Goal: Information Seeking & Learning: Find specific fact

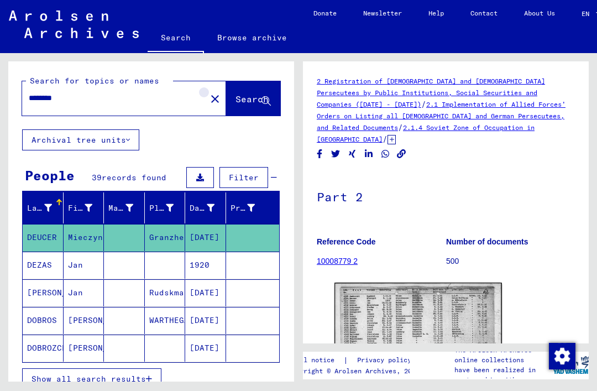
click at [208, 94] on mat-icon "close" at bounding box center [214, 98] width 13 height 13
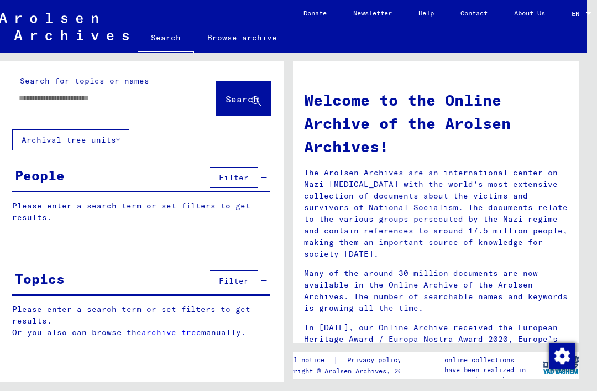
scroll to position [0, 10]
click at [27, 97] on input "text" at bounding box center [101, 98] width 164 height 12
click at [244, 97] on span "Search" at bounding box center [241, 98] width 33 height 11
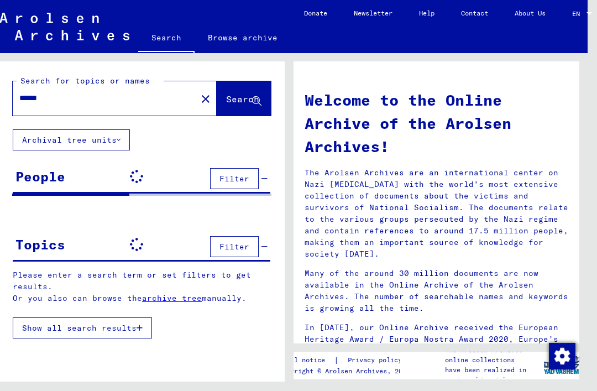
scroll to position [0, 9]
click at [57, 99] on input "******" at bounding box center [101, 98] width 164 height 12
type input "*"
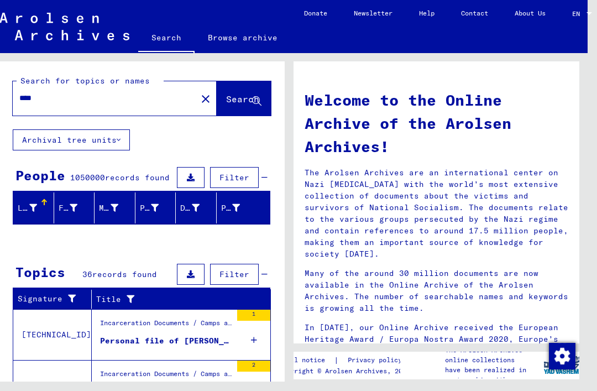
type input "****"
click at [247, 97] on span "Search" at bounding box center [242, 98] width 33 height 11
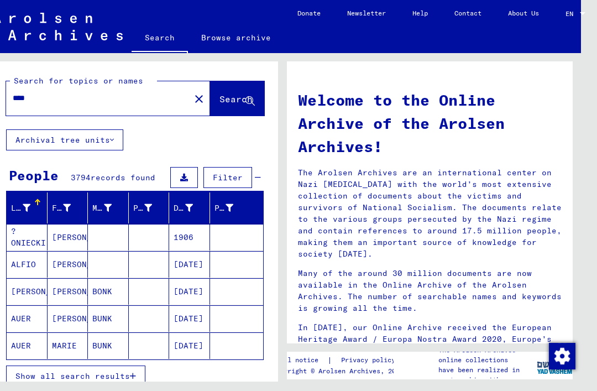
scroll to position [0, 16]
click at [150, 289] on mat-cell at bounding box center [149, 291] width 41 height 27
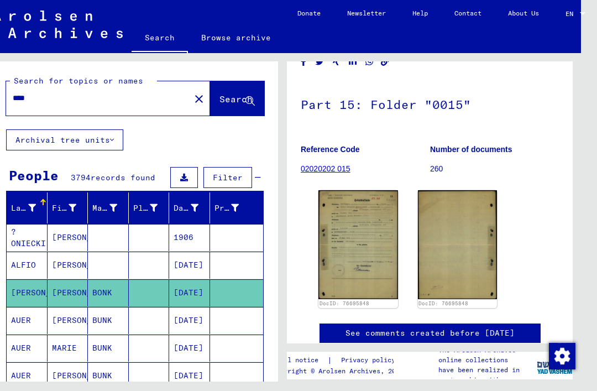
scroll to position [97, 0]
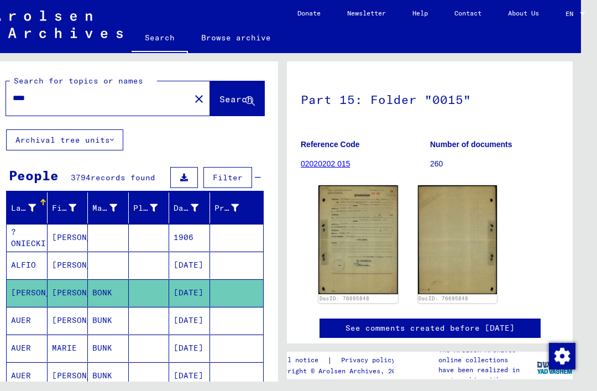
click at [367, 228] on img at bounding box center [358, 239] width 80 height 109
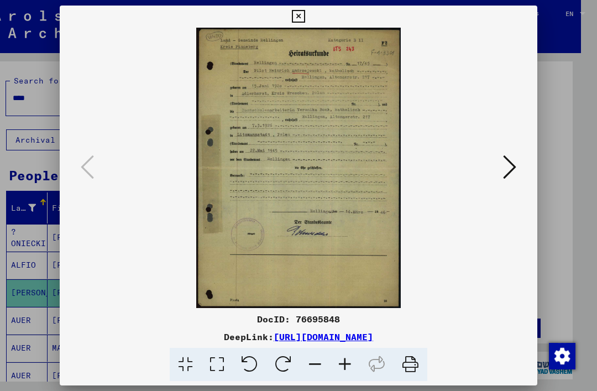
click at [304, 20] on icon at bounding box center [298, 16] width 13 height 13
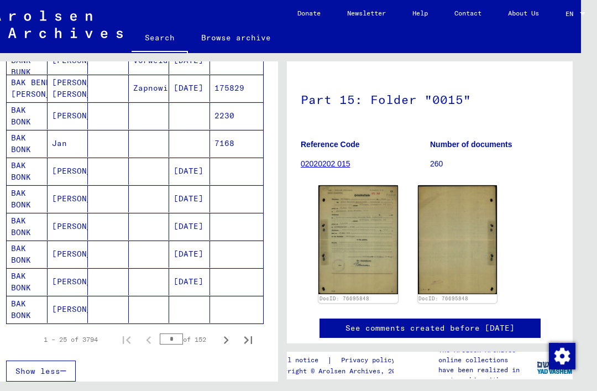
scroll to position [592, 0]
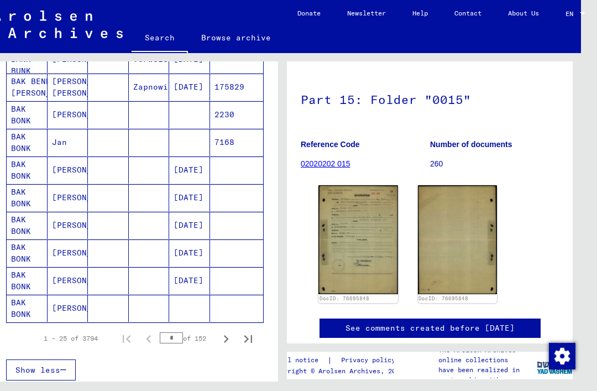
click at [229, 334] on icon "Next page" at bounding box center [225, 338] width 15 height 15
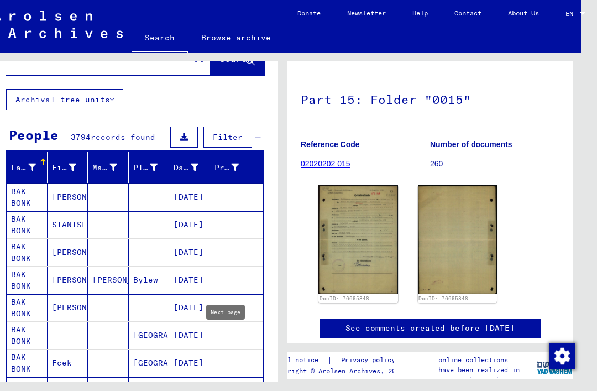
scroll to position [31, 0]
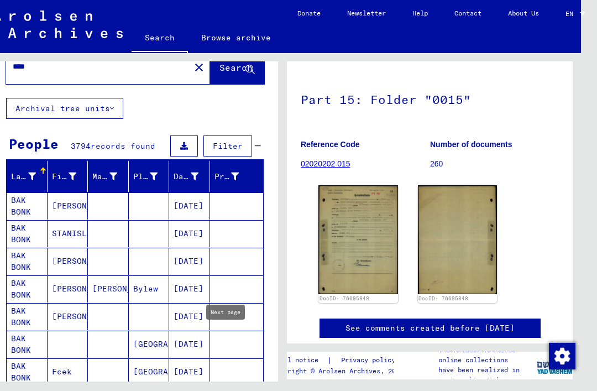
click at [127, 231] on mat-cell at bounding box center [108, 233] width 41 height 27
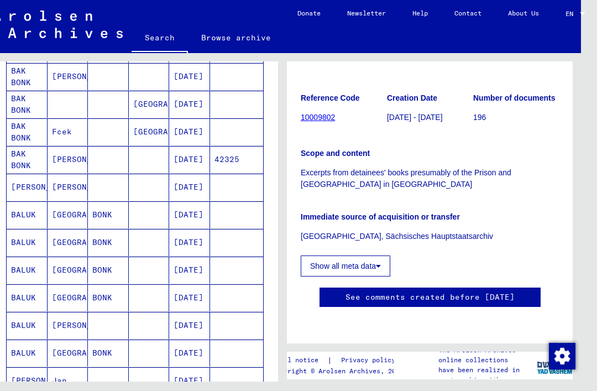
scroll to position [273, 0]
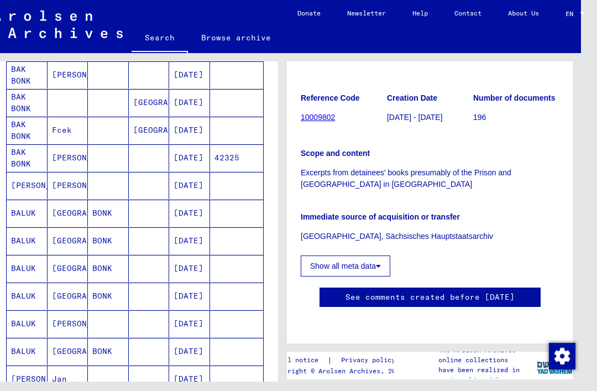
click at [144, 158] on mat-cell at bounding box center [149, 157] width 41 height 27
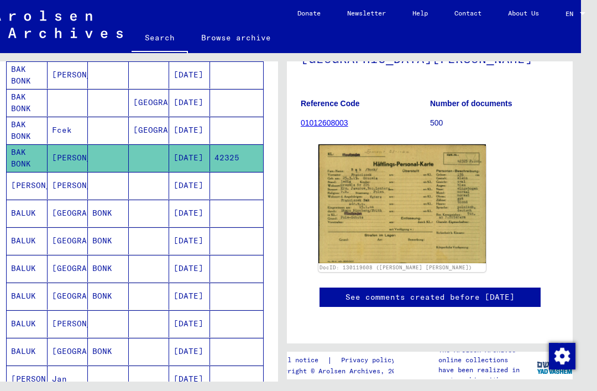
scroll to position [168, 0]
click at [425, 149] on img at bounding box center [401, 203] width 167 height 118
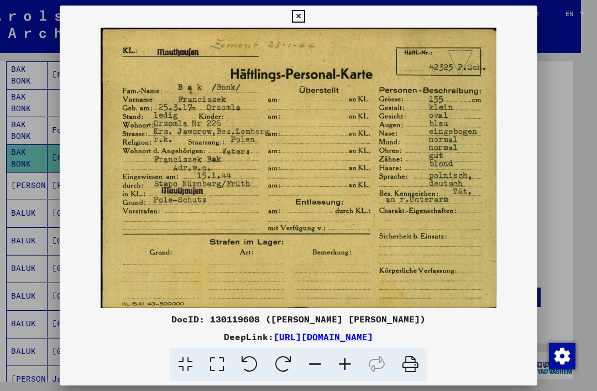
click at [304, 14] on icon at bounding box center [298, 16] width 13 height 13
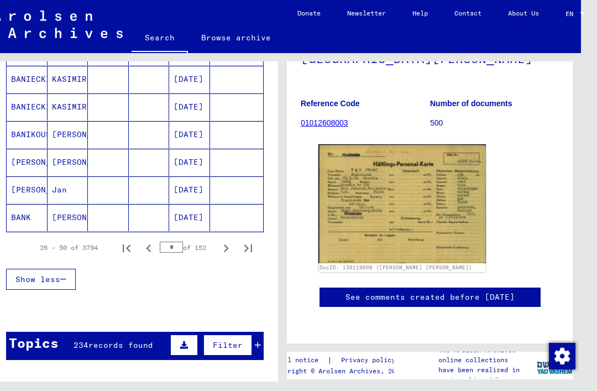
scroll to position [714, 0]
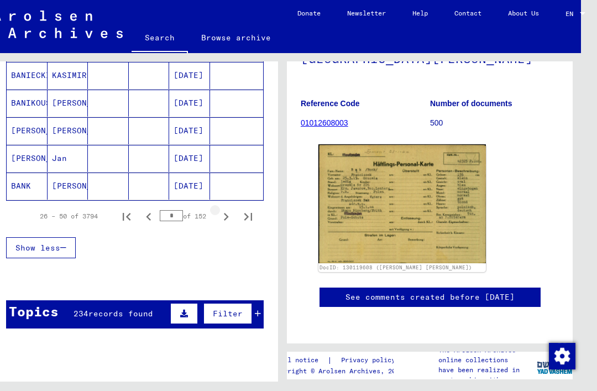
click at [228, 213] on icon "Next page" at bounding box center [225, 216] width 15 height 15
type input "*"
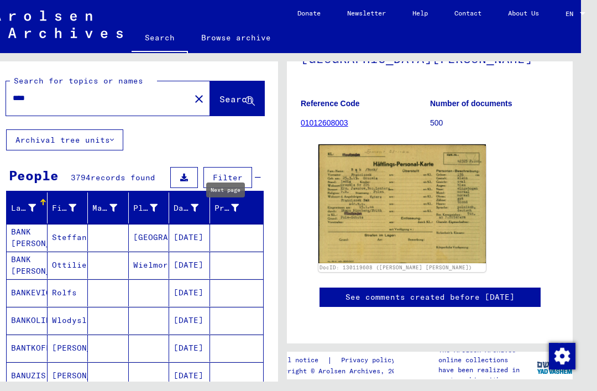
scroll to position [0, 0]
click at [49, 94] on input "****" at bounding box center [98, 98] width 171 height 12
type input "*"
click at [241, 98] on span "Search" at bounding box center [235, 98] width 33 height 11
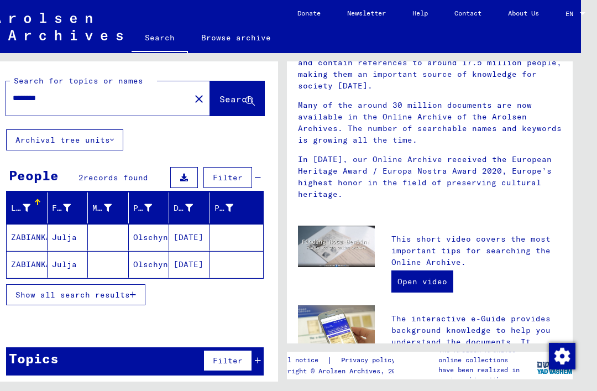
click at [110, 234] on mat-cell at bounding box center [108, 237] width 41 height 27
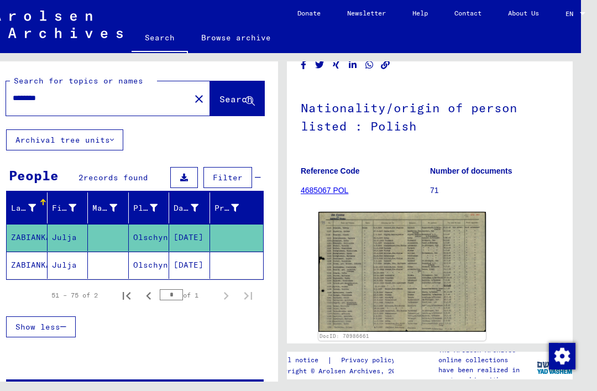
scroll to position [105, 0]
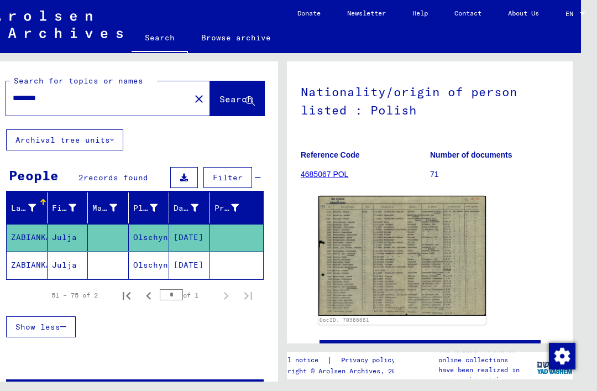
click at [409, 235] on img at bounding box center [401, 256] width 167 height 120
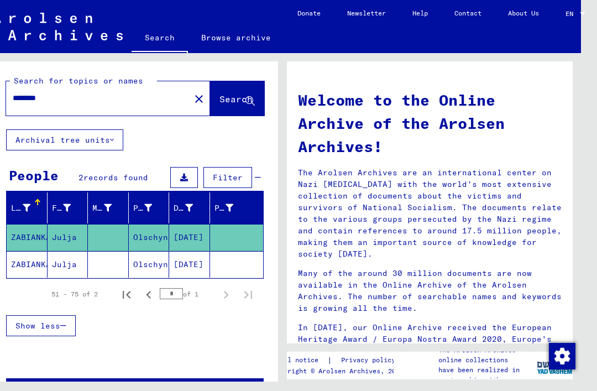
click at [67, 96] on input "********" at bounding box center [95, 98] width 164 height 12
type input "*"
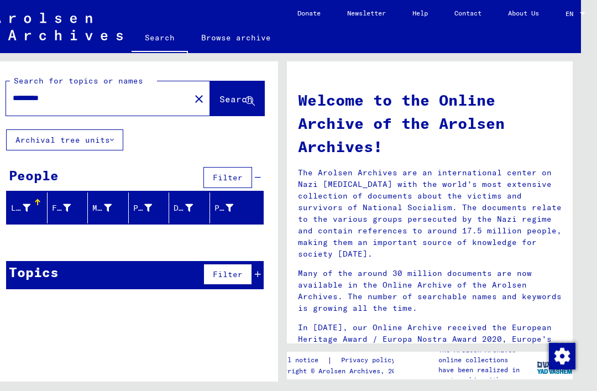
click at [233, 98] on span "Search" at bounding box center [235, 98] width 33 height 11
click at [231, 101] on span "Search" at bounding box center [235, 98] width 33 height 11
click at [67, 97] on input "*********" at bounding box center [95, 98] width 164 height 12
click at [238, 99] on span "Search" at bounding box center [235, 98] width 33 height 11
click at [69, 92] on input "*********" at bounding box center [95, 98] width 164 height 12
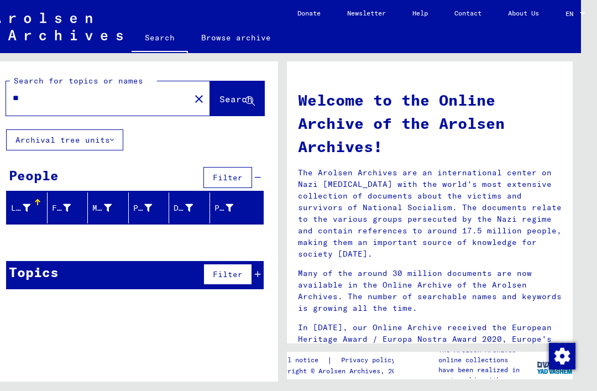
type input "*"
type input "********"
click at [234, 98] on span "Search" at bounding box center [235, 98] width 33 height 11
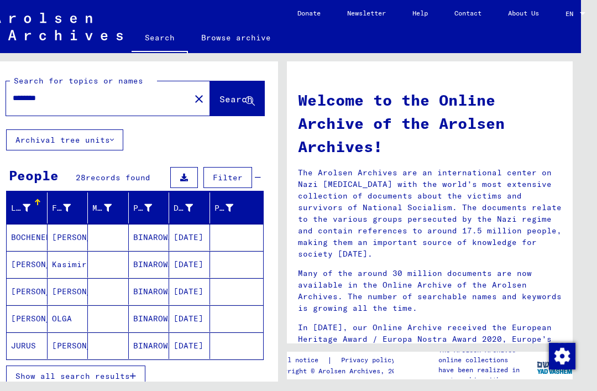
click at [133, 235] on mat-cell "BINAROWA" at bounding box center [149, 237] width 41 height 27
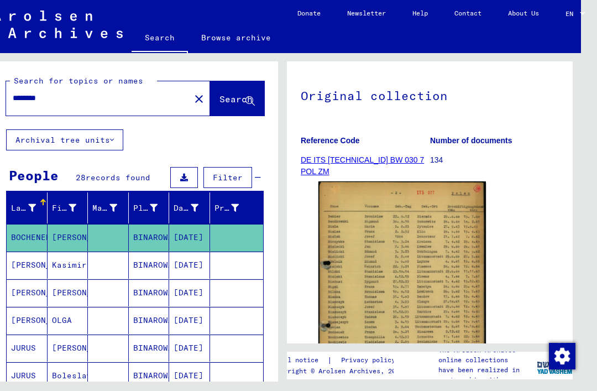
scroll to position [127, 0]
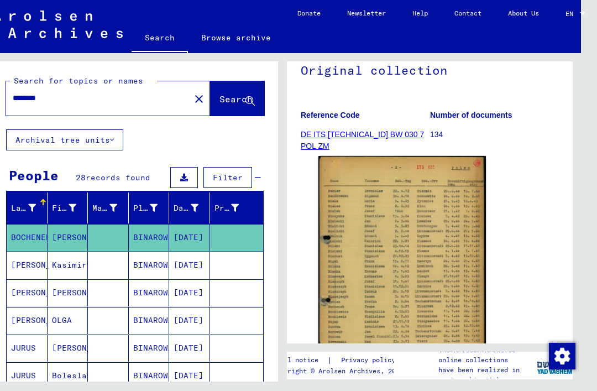
click at [419, 254] on img at bounding box center [401, 270] width 167 height 229
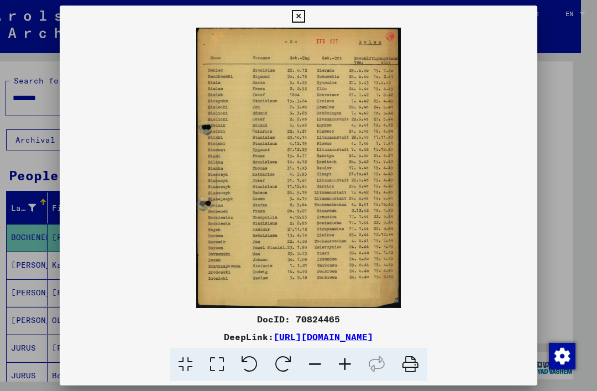
click at [318, 179] on img at bounding box center [298, 168] width 477 height 280
click at [304, 17] on icon at bounding box center [298, 16] width 13 height 13
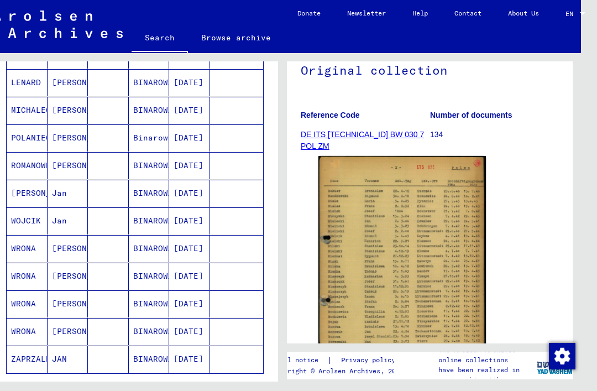
scroll to position [541, 0]
click at [123, 220] on mat-cell at bounding box center [108, 220] width 41 height 27
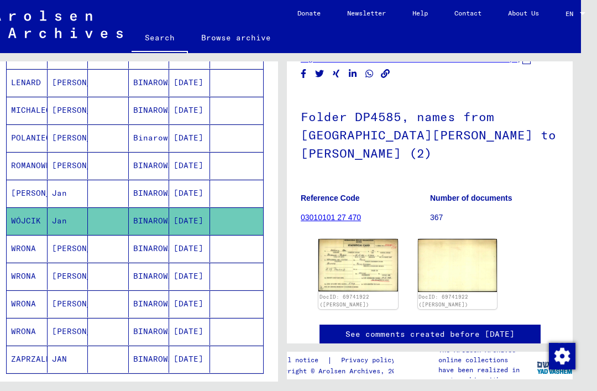
scroll to position [35, 0]
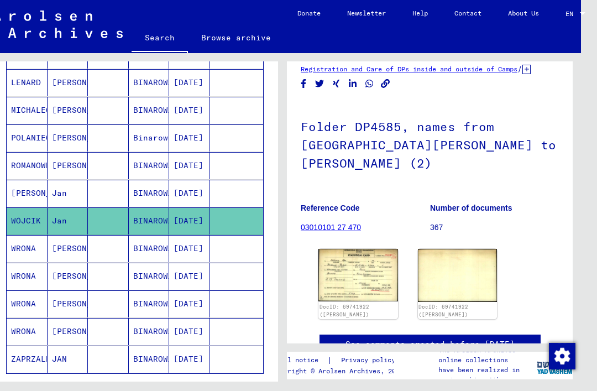
click at [365, 249] on img at bounding box center [358, 275] width 80 height 52
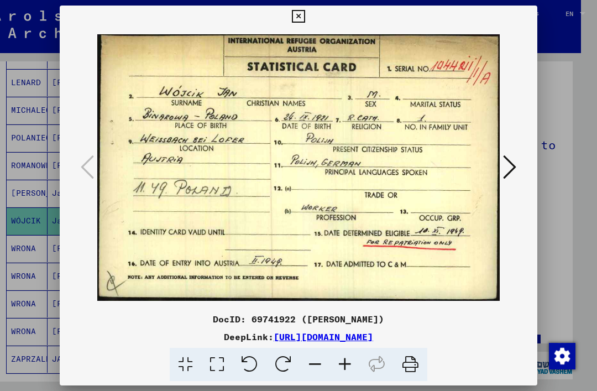
click at [304, 17] on icon at bounding box center [298, 16] width 13 height 13
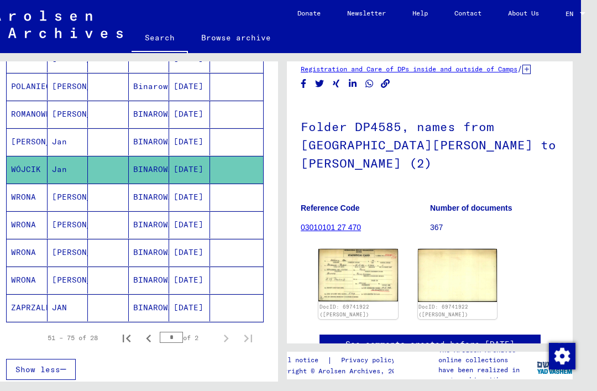
scroll to position [615, 0]
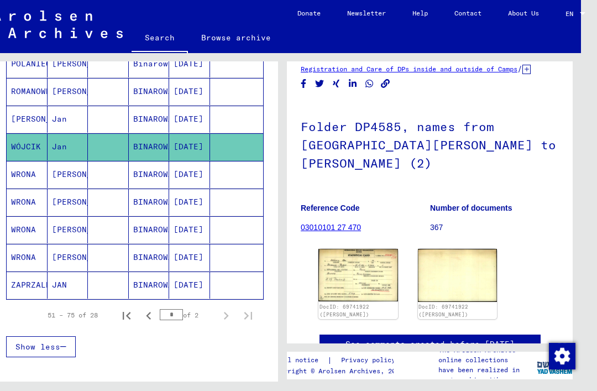
click at [207, 314] on div "* of 2" at bounding box center [187, 314] width 55 height 10
click at [159, 283] on mat-cell "BINAROWA" at bounding box center [149, 284] width 41 height 27
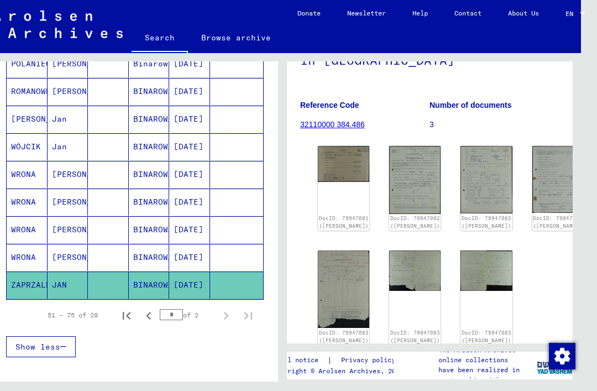
scroll to position [134, 1]
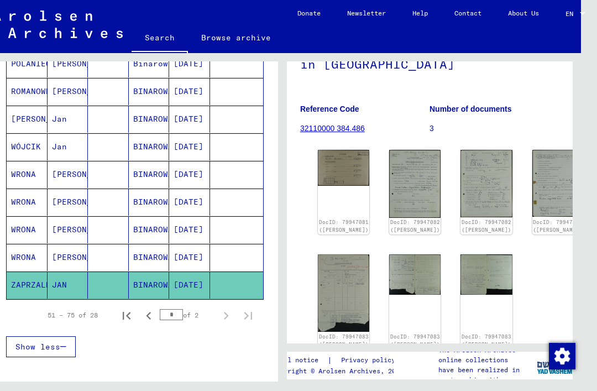
click at [339, 161] on img at bounding box center [343, 168] width 51 height 36
